Goal: Participate in discussion: Engage in conversation with other users on a specific topic

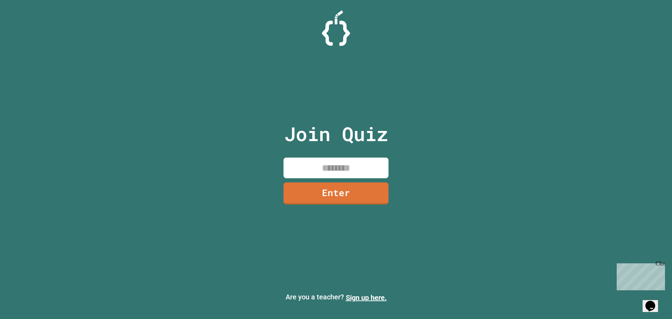
click at [350, 166] on input at bounding box center [336, 168] width 105 height 21
click at [333, 170] on input at bounding box center [336, 168] width 105 height 21
type input "********"
click at [332, 186] on link "Enter" at bounding box center [336, 192] width 96 height 23
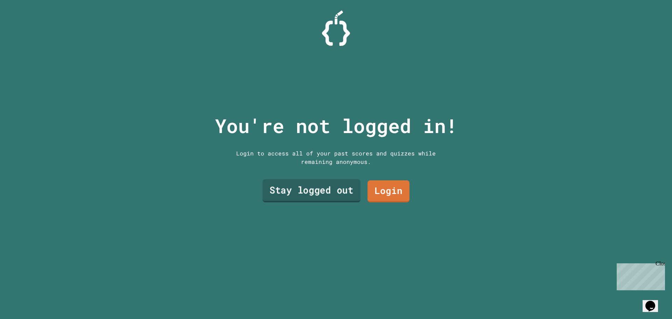
click at [338, 185] on link "Stay logged out" at bounding box center [312, 190] width 98 height 23
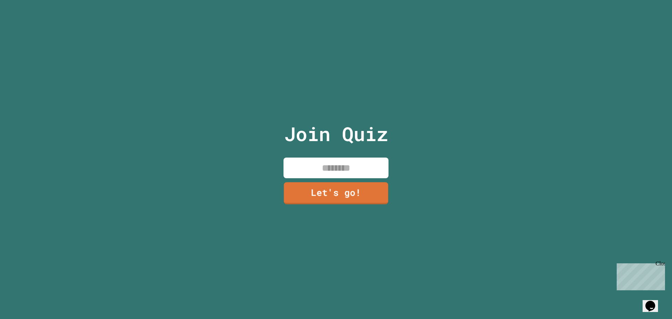
click at [303, 167] on input at bounding box center [336, 168] width 105 height 21
type input "*********"
click at [332, 203] on div "Join Quiz ********* Let's go!" at bounding box center [336, 159] width 118 height 319
click at [331, 185] on link "Let's go!" at bounding box center [336, 193] width 104 height 22
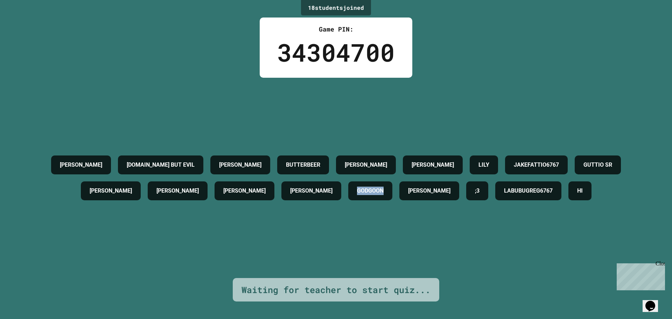
drag, startPoint x: 353, startPoint y: 181, endPoint x: 412, endPoint y: 194, distance: 59.8
click at [413, 192] on div "[PERSON_NAME] [DOMAIN_NAME] BUT EVIL [PERSON_NAME] [PERSON_NAME] LILY JAKEFATTI…" at bounding box center [336, 178] width 637 height 52
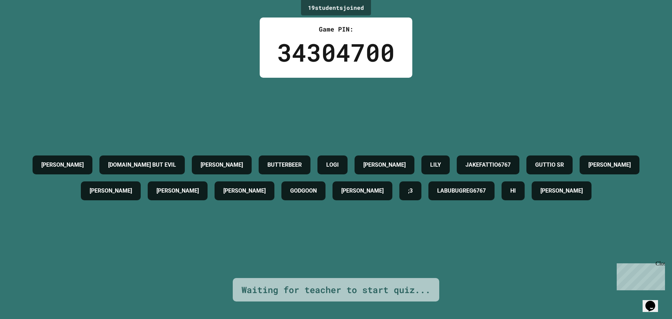
click at [458, 248] on div "[PERSON_NAME] [DOMAIN_NAME] BUT EVIL [PERSON_NAME] LOGI [PERSON_NAME] LILY JAKE…" at bounding box center [336, 178] width 637 height 200
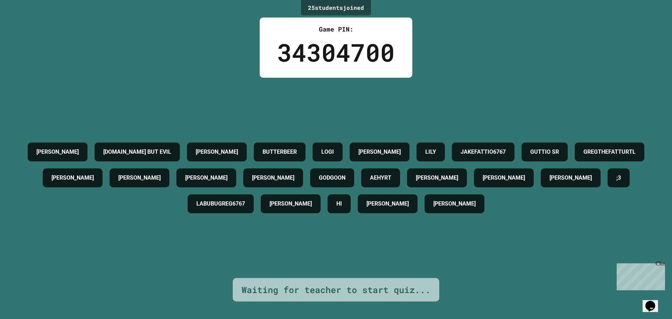
click at [347, 48] on div "34304700" at bounding box center [336, 52] width 118 height 37
click at [347, 47] on div "34304700" at bounding box center [336, 52] width 118 height 37
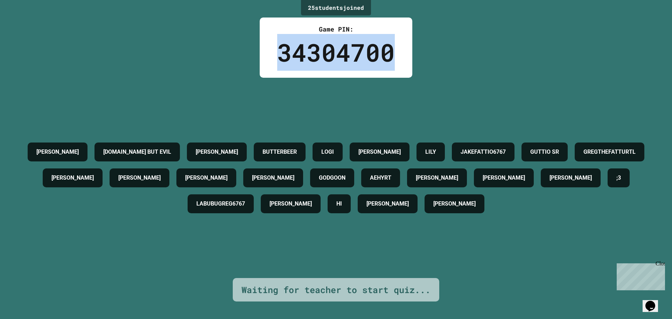
click at [347, 47] on div "34304700" at bounding box center [336, 52] width 118 height 37
drag, startPoint x: 346, startPoint y: 47, endPoint x: 339, endPoint y: 54, distance: 9.9
click at [341, 51] on div "34304700" at bounding box center [336, 52] width 118 height 37
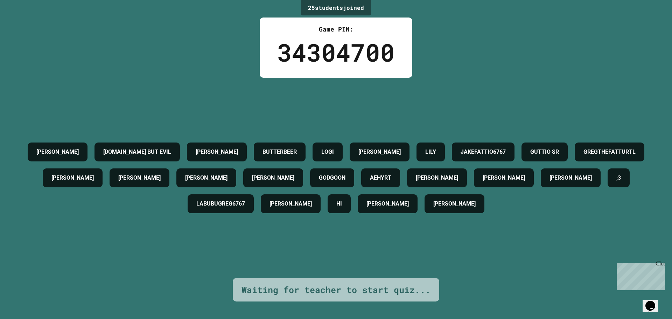
drag, startPoint x: 309, startPoint y: 94, endPoint x: 317, endPoint y: 50, distance: 44.8
click at [309, 85] on div "[PERSON_NAME] [DOMAIN_NAME] BUT EVIL [PERSON_NAME] LOGI [PERSON_NAME] LILY JAKE…" at bounding box center [336, 178] width 637 height 200
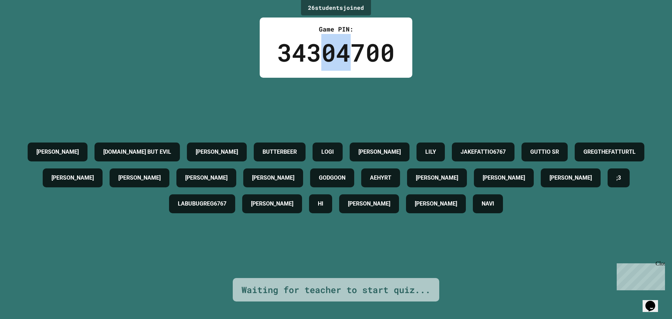
drag, startPoint x: 317, startPoint y: 48, endPoint x: 345, endPoint y: 59, distance: 29.4
click at [347, 68] on div "34304700" at bounding box center [336, 52] width 118 height 37
click at [342, 56] on div "34304700" at bounding box center [336, 52] width 118 height 37
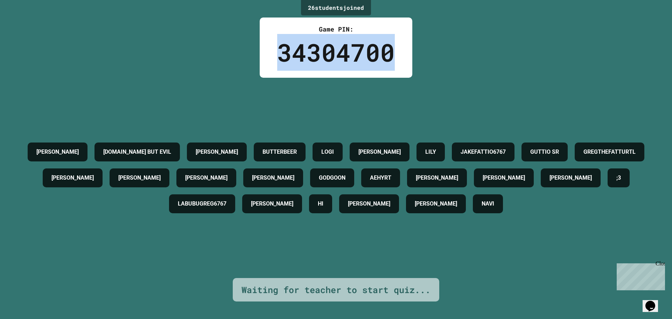
click at [342, 56] on div "34304700" at bounding box center [336, 52] width 118 height 37
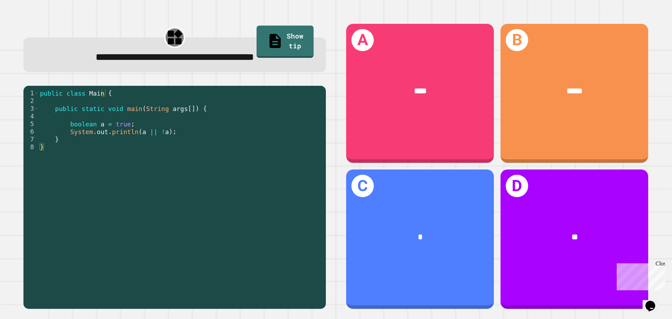
click at [134, 134] on div "public class Main { public static void main ( String args [ ]) { boolean a = tr…" at bounding box center [181, 197] width 284 height 216
click at [155, 132] on div "public class Main { public static void main ( String args [ ]) { boolean a = tr…" at bounding box center [181, 189] width 284 height 200
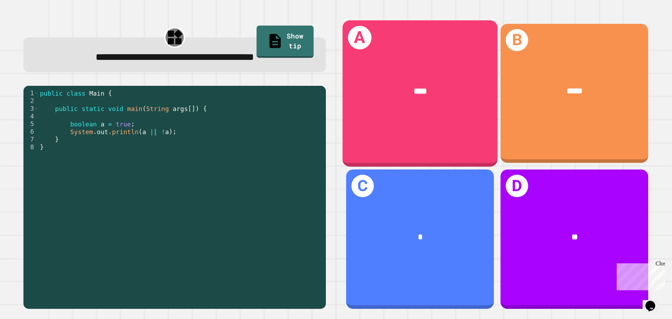
click at [422, 112] on div "****" at bounding box center [420, 91] width 155 height 47
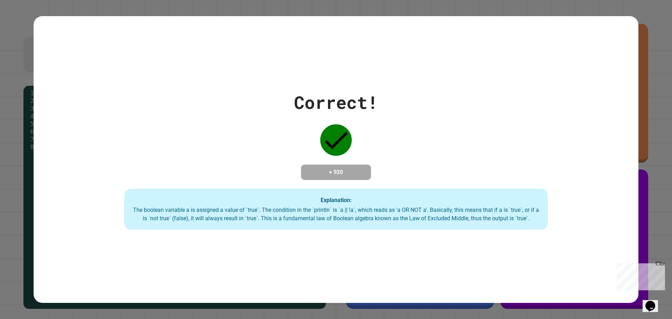
click at [323, 168] on h4 "+ 920" at bounding box center [336, 172] width 56 height 8
click at [324, 168] on h4 "+ 920" at bounding box center [336, 172] width 56 height 8
click at [337, 173] on h4 "+ 920" at bounding box center [336, 172] width 56 height 8
drag, startPoint x: 326, startPoint y: 170, endPoint x: 321, endPoint y: 172, distance: 4.6
click at [325, 170] on h4 "+ 920" at bounding box center [336, 172] width 56 height 8
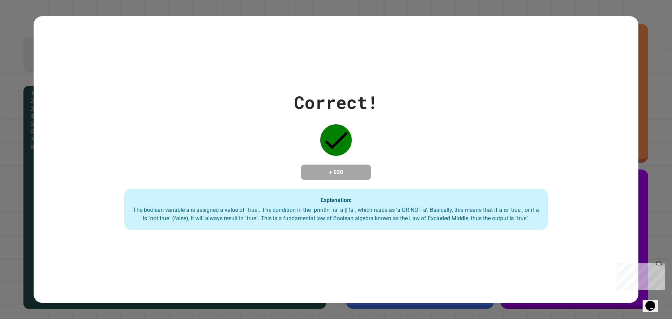
click at [321, 172] on h4 "+ 920" at bounding box center [336, 172] width 56 height 8
click at [338, 170] on h4 "+ 920" at bounding box center [336, 172] width 56 height 8
click at [335, 173] on h4 "+ 920" at bounding box center [336, 172] width 56 height 8
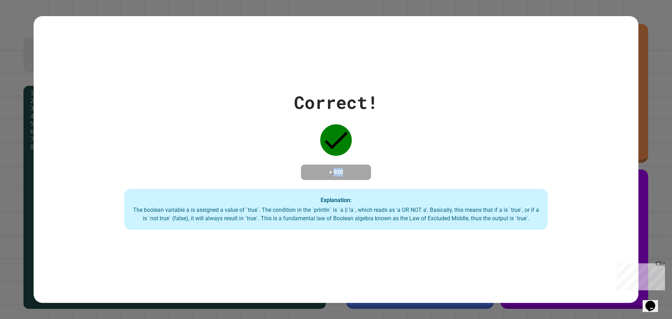
drag, startPoint x: 335, startPoint y: 173, endPoint x: 338, endPoint y: 175, distance: 3.6
click at [337, 175] on h4 "+ 920" at bounding box center [336, 172] width 56 height 8
drag, startPoint x: 389, startPoint y: 106, endPoint x: 386, endPoint y: 123, distance: 17.0
click at [389, 111] on div "Correct! + 920 Explanation: The boolean variable a is assigned a value of `true…" at bounding box center [336, 159] width 605 height 141
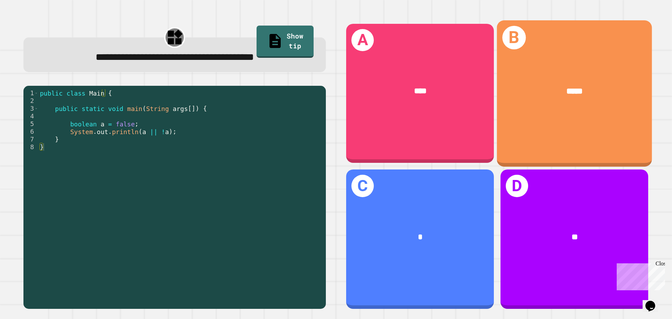
click at [567, 130] on div "B *****" at bounding box center [574, 93] width 155 height 146
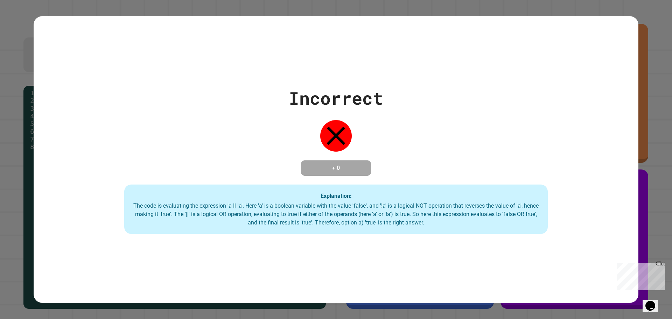
click at [305, 143] on div "Incorrect + 0 Explanation: The code is evaluating the expression 'a || !a'. Her…" at bounding box center [336, 159] width 605 height 149
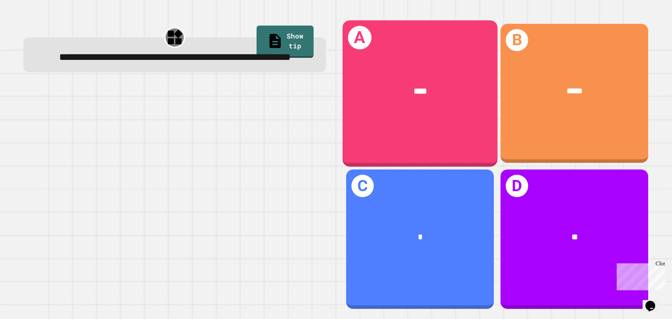
click at [461, 138] on div "A ****" at bounding box center [420, 93] width 155 height 146
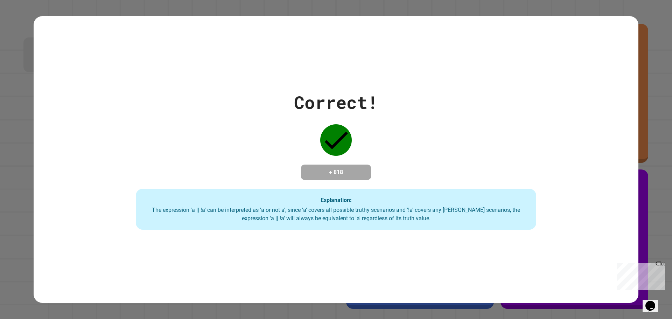
click at [339, 173] on h4 "+ 818" at bounding box center [336, 172] width 56 height 8
click at [339, 172] on h4 "+ 818" at bounding box center [336, 172] width 56 height 8
click at [333, 136] on icon at bounding box center [336, 141] width 23 height 18
click at [332, 132] on icon at bounding box center [336, 140] width 32 height 32
click at [324, 169] on h4 "+ 818" at bounding box center [336, 172] width 56 height 8
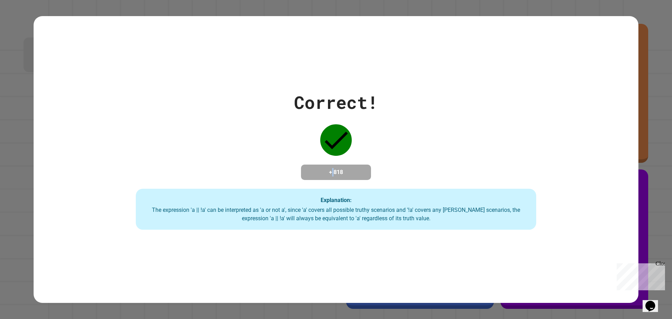
drag, startPoint x: 324, startPoint y: 169, endPoint x: 319, endPoint y: 169, distance: 5.3
click at [323, 169] on h4 "+ 818" at bounding box center [336, 172] width 56 height 8
click at [342, 169] on h4 "+ 818" at bounding box center [336, 172] width 56 height 8
click at [342, 171] on h4 "+ 818" at bounding box center [336, 172] width 56 height 8
click at [344, 174] on h4 "+ 818" at bounding box center [336, 172] width 56 height 8
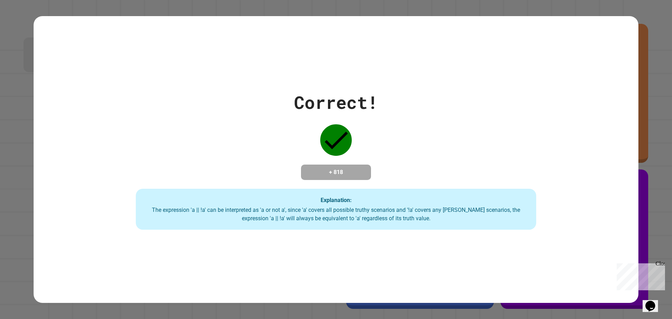
click at [337, 171] on h4 "+ 818" at bounding box center [336, 172] width 56 height 8
click at [338, 171] on h4 "+ 818" at bounding box center [336, 172] width 56 height 8
click at [322, 171] on h4 "+ 818" at bounding box center [336, 172] width 56 height 8
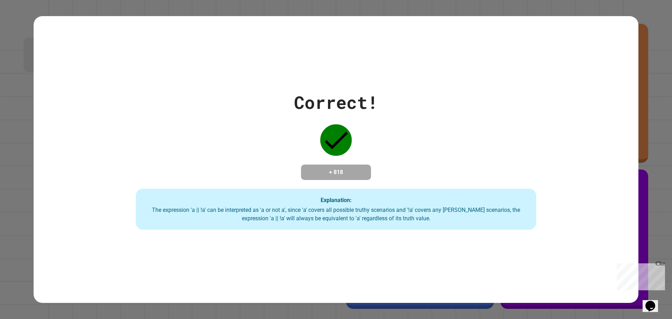
click at [341, 171] on h4 "+ 818" at bounding box center [336, 172] width 56 height 8
click at [319, 170] on h4 "+ 818" at bounding box center [336, 172] width 56 height 8
click at [340, 172] on h4 "+ 818" at bounding box center [336, 172] width 56 height 8
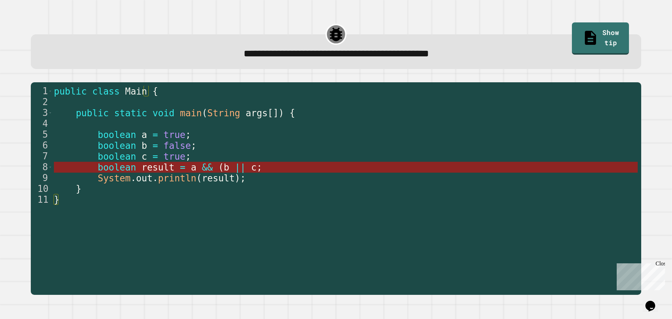
click at [224, 168] on span "b" at bounding box center [227, 167] width 6 height 11
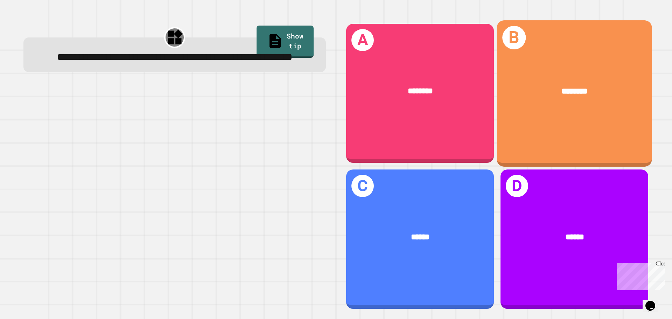
click at [564, 116] on div "B ********" at bounding box center [574, 93] width 155 height 146
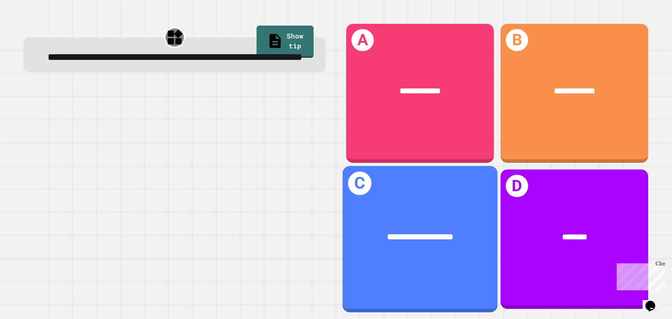
click at [435, 247] on div "**********" at bounding box center [420, 237] width 155 height 47
